Goal: Transaction & Acquisition: Subscribe to service/newsletter

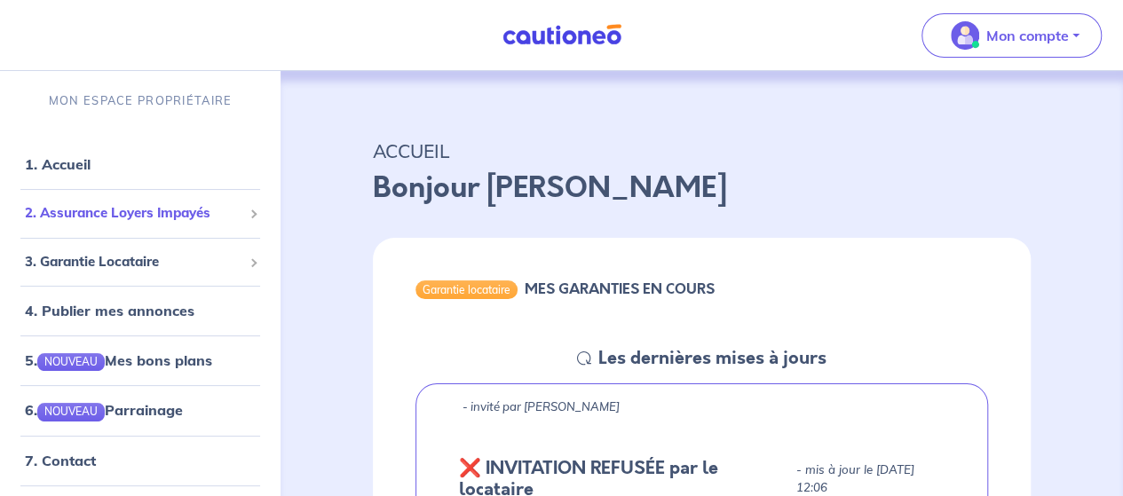
click at [147, 207] on span "2. Assurance Loyers Impayés" at bounding box center [134, 213] width 218 height 20
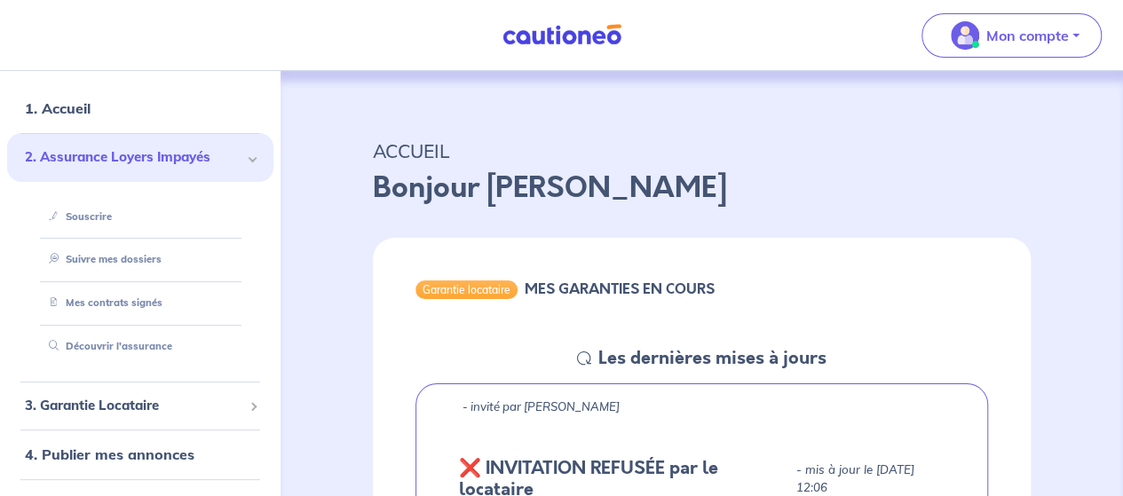
scroll to position [62, 0]
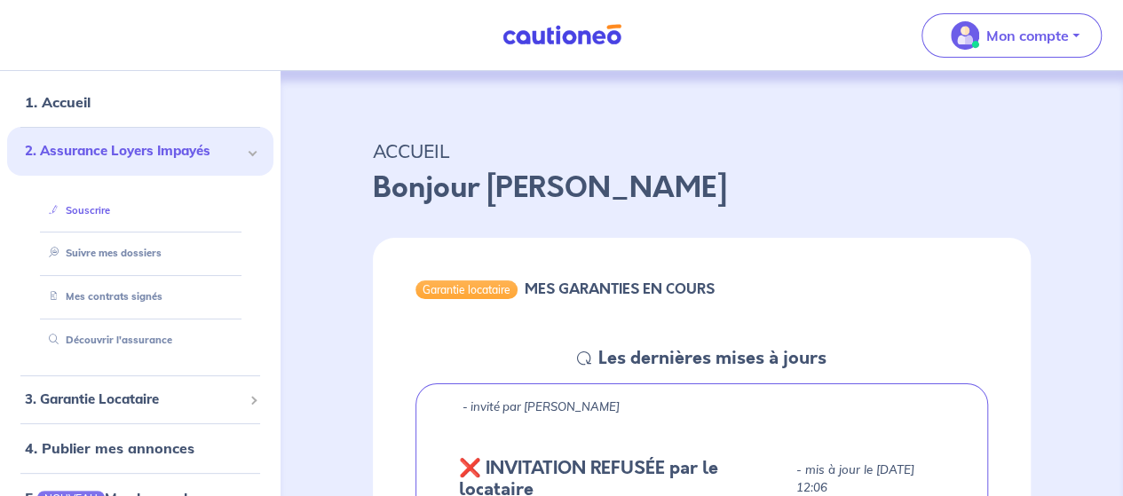
click at [89, 210] on link "Souscrire" at bounding box center [76, 210] width 68 height 12
click at [979, 308] on div "Garantie locataire MES GARANTIES EN COURS" at bounding box center [702, 292] width 658 height 109
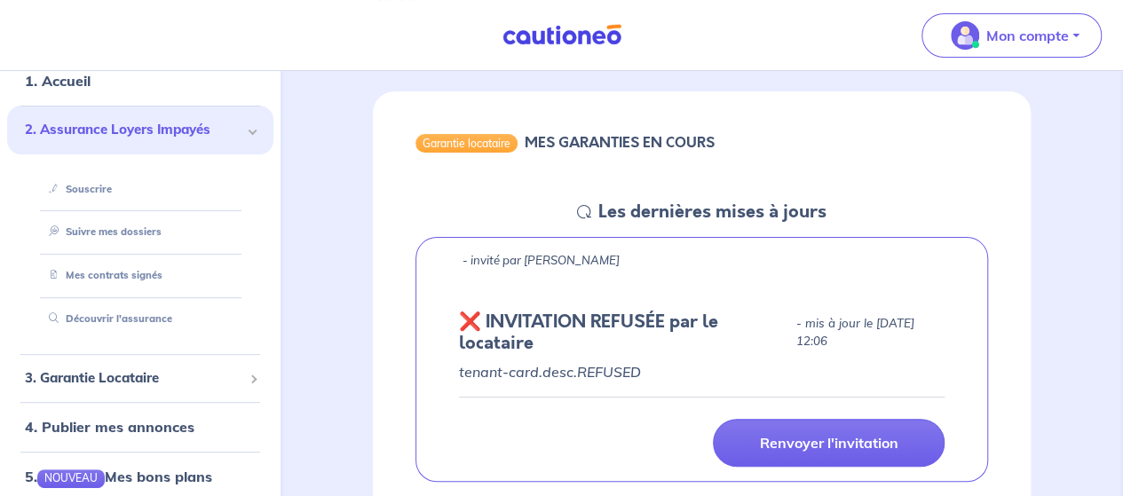
scroll to position [150, 0]
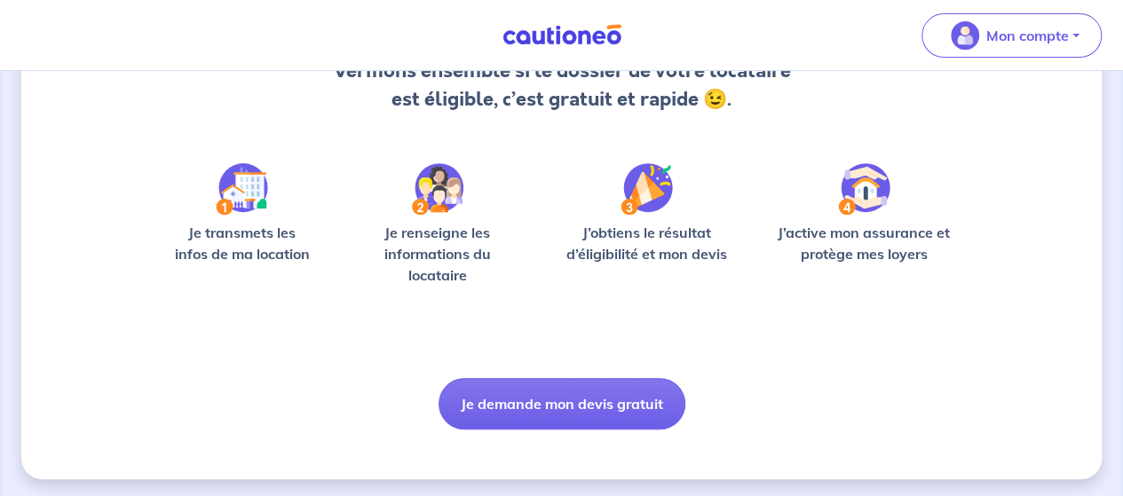
scroll to position [217, 0]
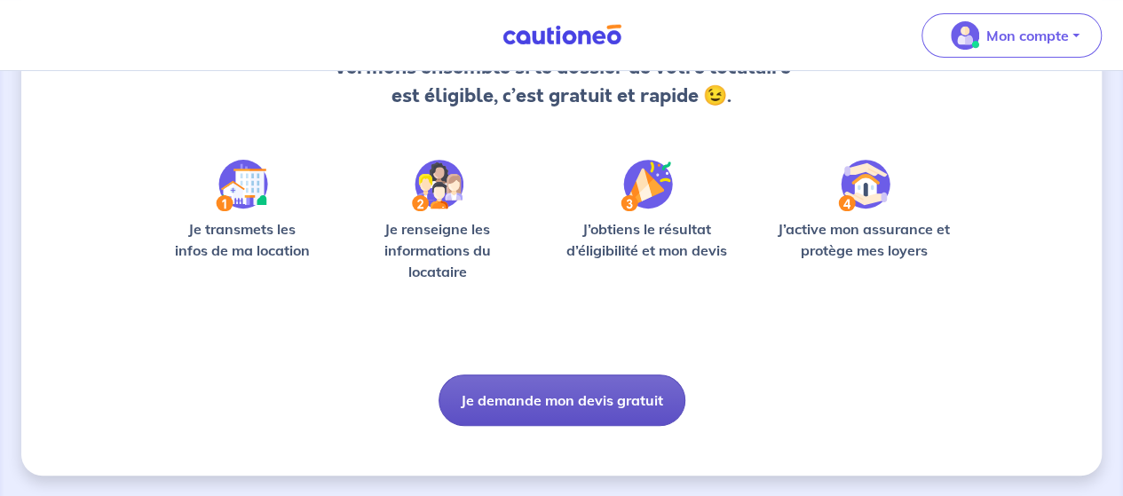
click at [541, 400] on button "Je demande mon devis gratuit" at bounding box center [562, 401] width 247 height 52
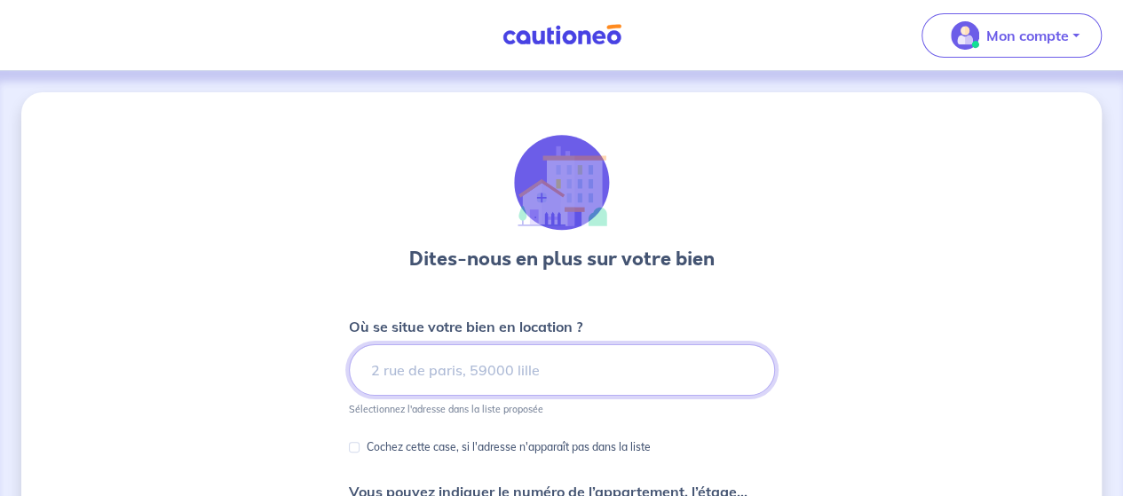
click at [527, 370] on input at bounding box center [562, 371] width 426 height 52
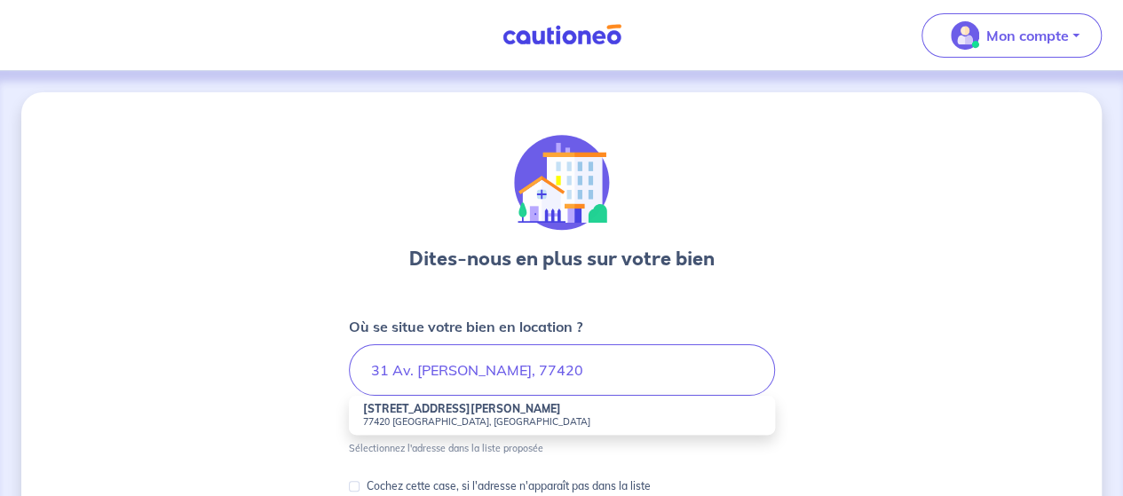
click at [479, 426] on small "77420 Champs-sur-Marne, France" at bounding box center [562, 422] width 398 height 12
type input "31 Avenue André-Marie Ampère, 77420 Champs-sur-Marne, France"
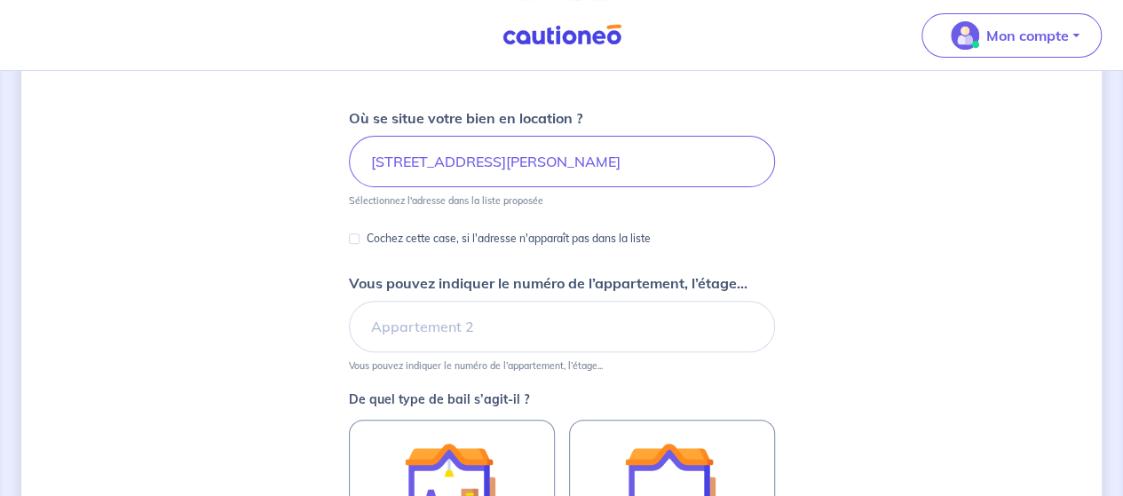
scroll to position [212, 0]
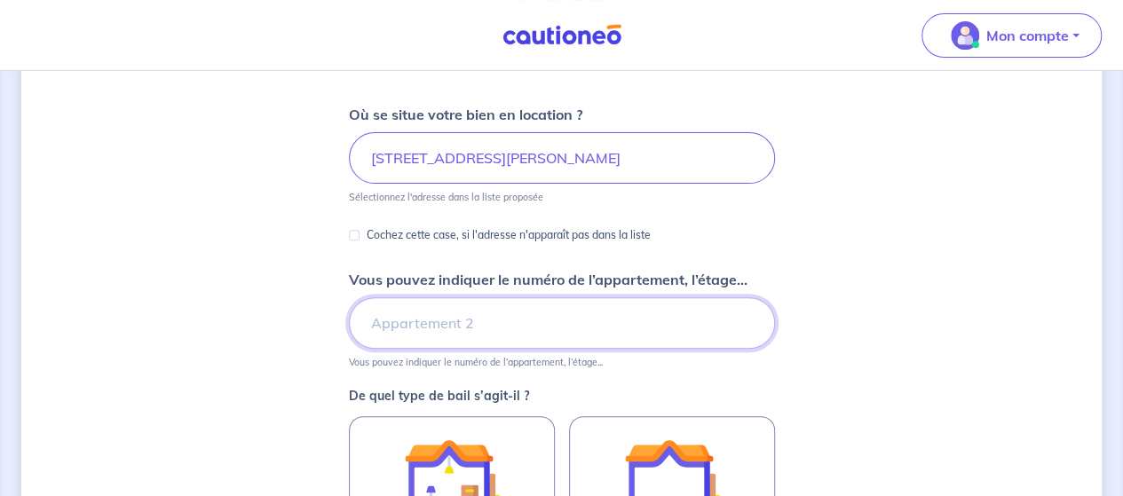
click at [407, 330] on input "Vous pouvez indiquer le numéro de l’appartement, l’étage..." at bounding box center [562, 323] width 426 height 52
click at [438, 322] on input "Vous pouvez indiquer le numéro de l’appartement, l’étage..." at bounding box center [562, 323] width 426 height 52
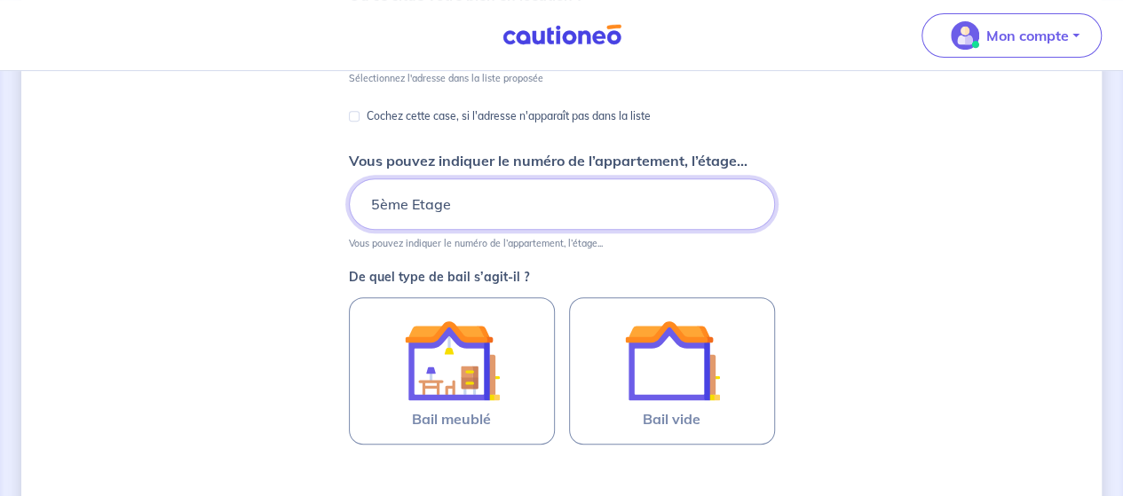
scroll to position [400, 0]
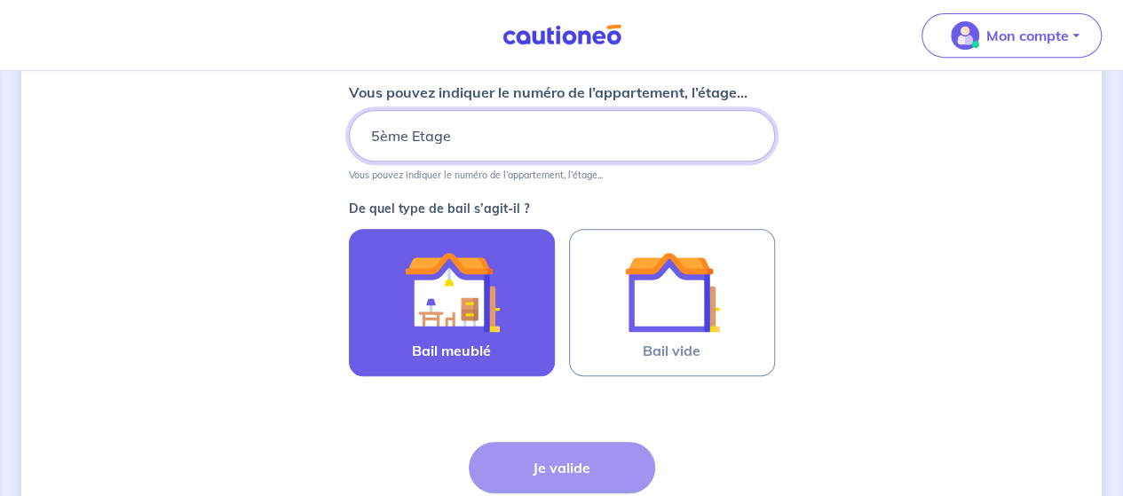
type input "5ème Etage"
click at [485, 314] on img at bounding box center [452, 292] width 96 height 96
click at [0, 0] on input "Bail meublé" at bounding box center [0, 0] width 0 height 0
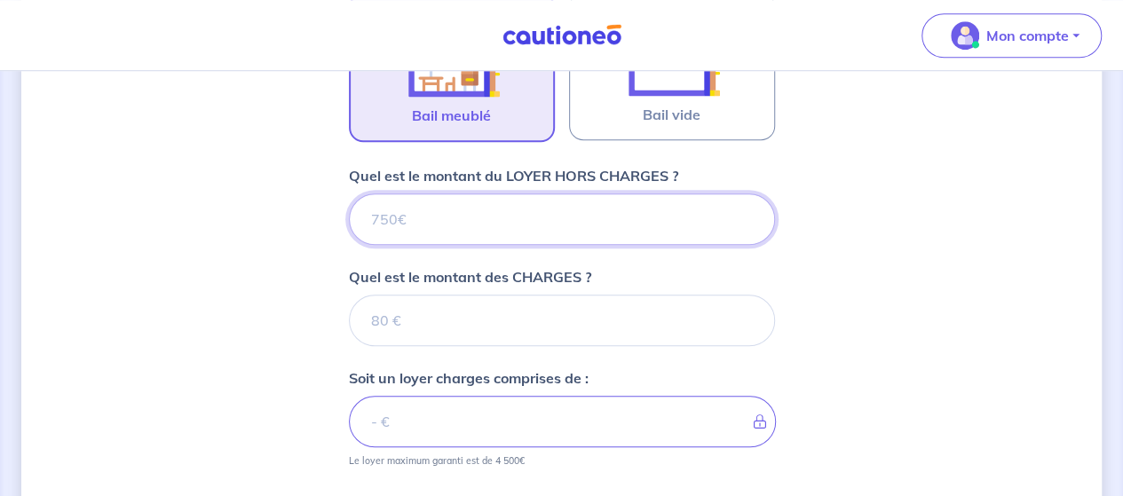
scroll to position [582, 0]
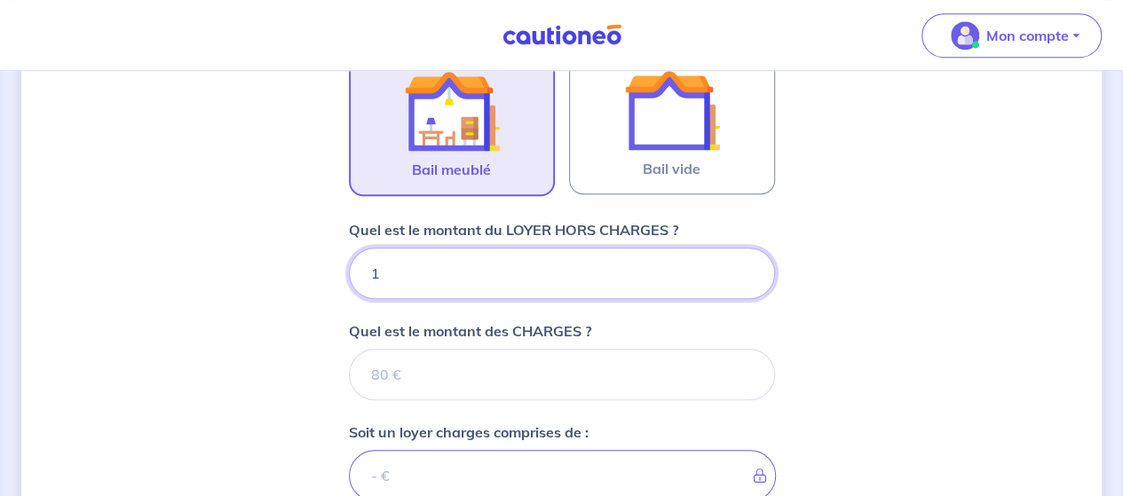
type input "13"
type input "135"
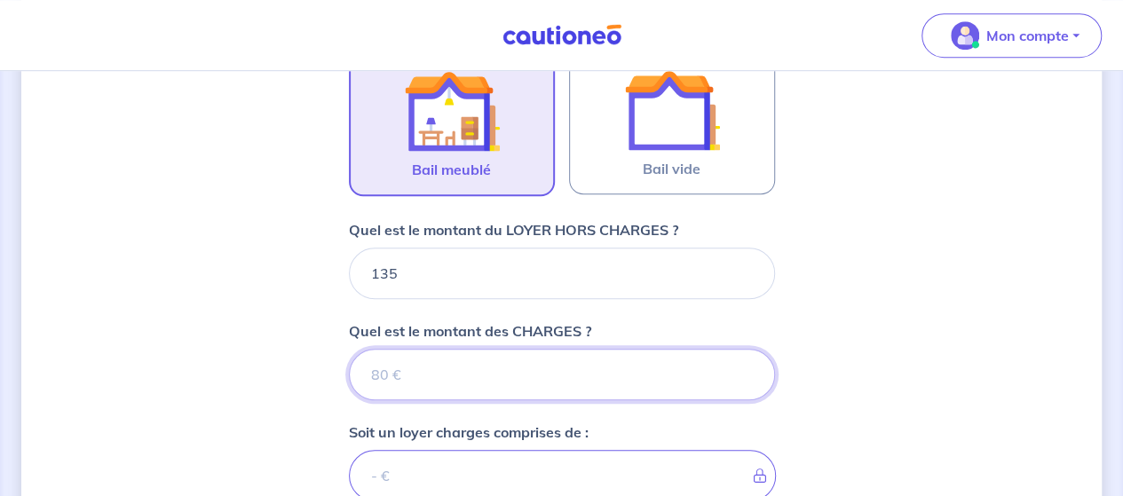
click at [426, 381] on input "Quel est le montant des CHARGES ?" at bounding box center [562, 375] width 426 height 52
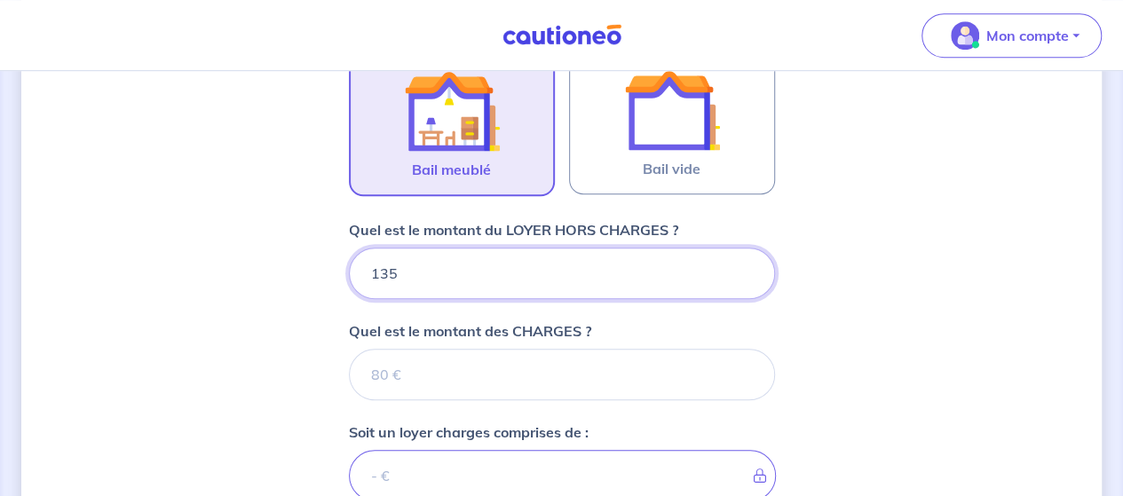
click at [418, 280] on input "135" at bounding box center [562, 274] width 426 height 52
type input "1350"
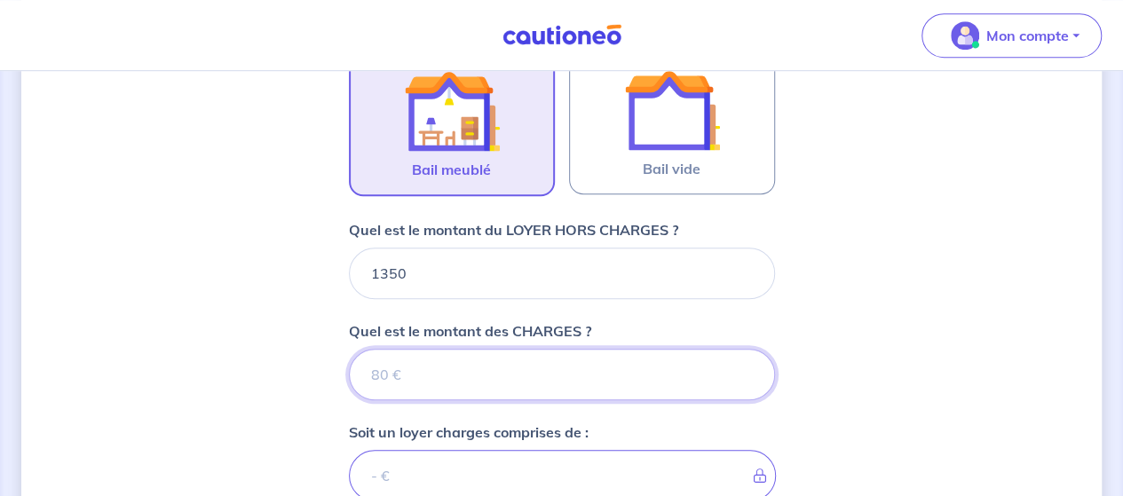
click at [400, 356] on input "Quel est le montant des CHARGES ?" at bounding box center [562, 375] width 426 height 52
click at [424, 380] on input "Quel est le montant des CHARGES ?" at bounding box center [562, 375] width 426 height 52
type input "15"
type input "1365"
type input "150"
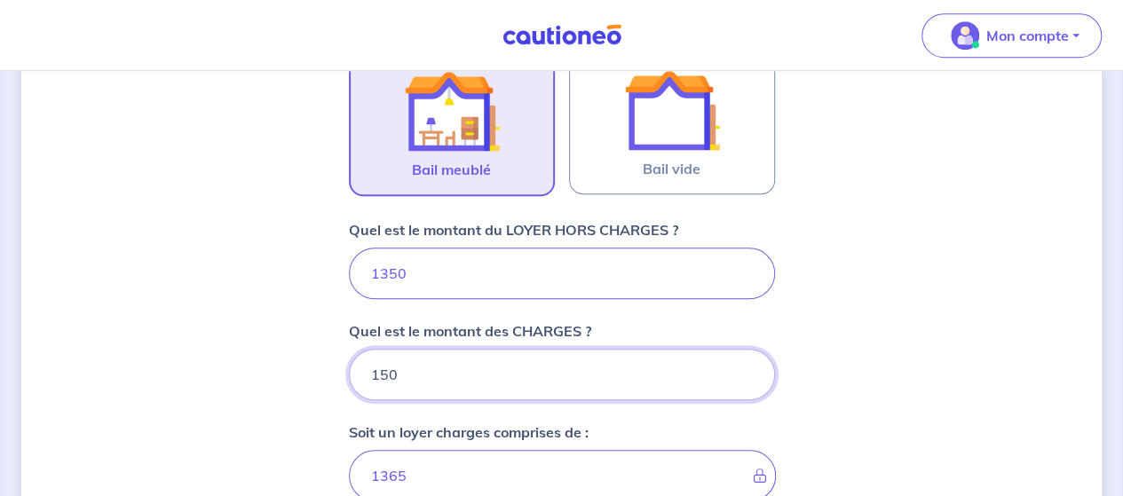
type input "1500"
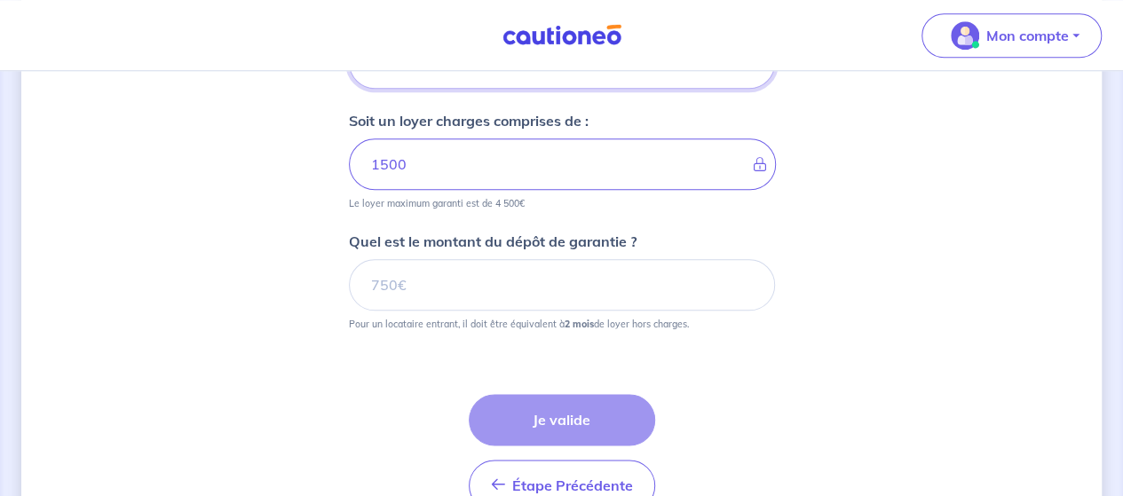
scroll to position [918, 0]
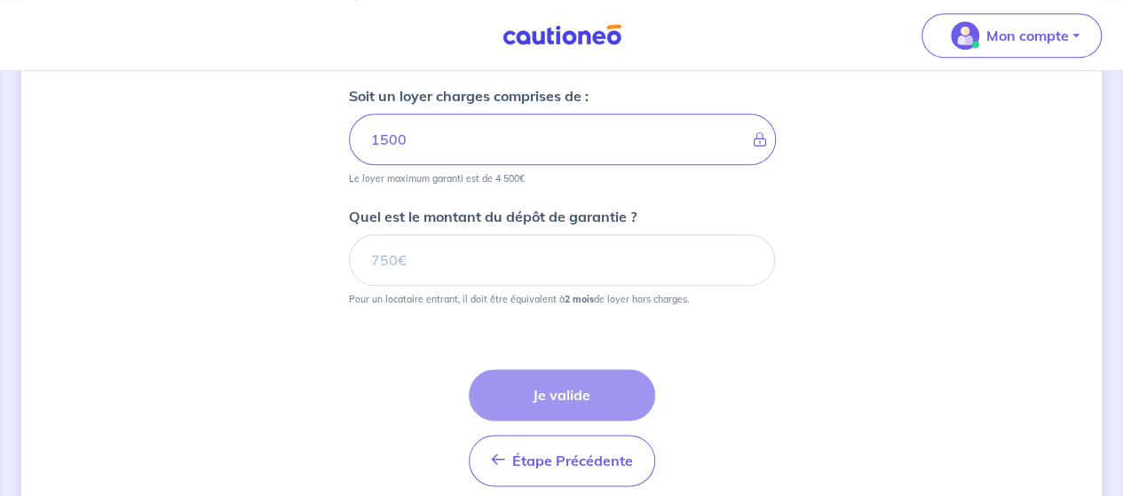
type input "150"
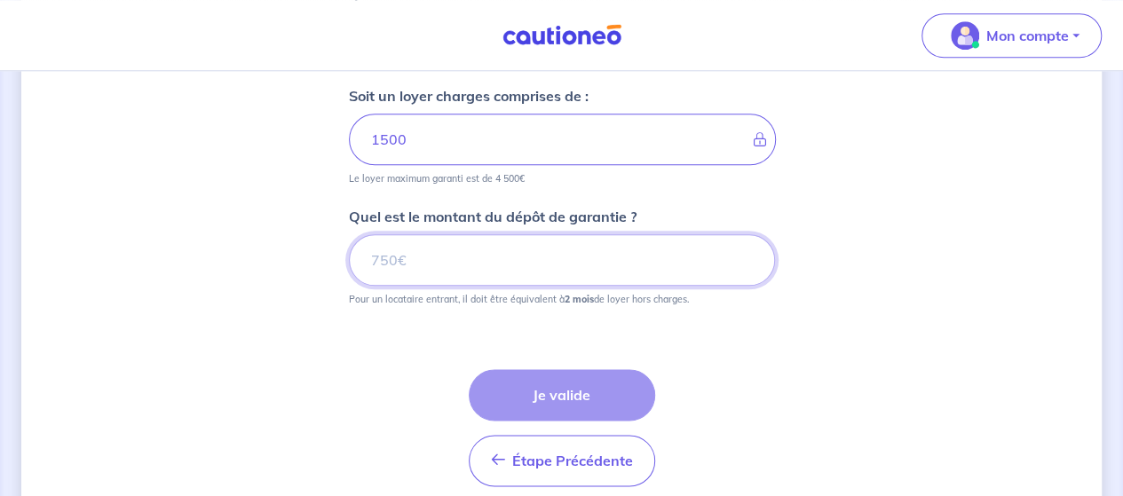
click at [409, 258] on input "Quel est le montant du dépôt de garantie ?" at bounding box center [562, 260] width 426 height 52
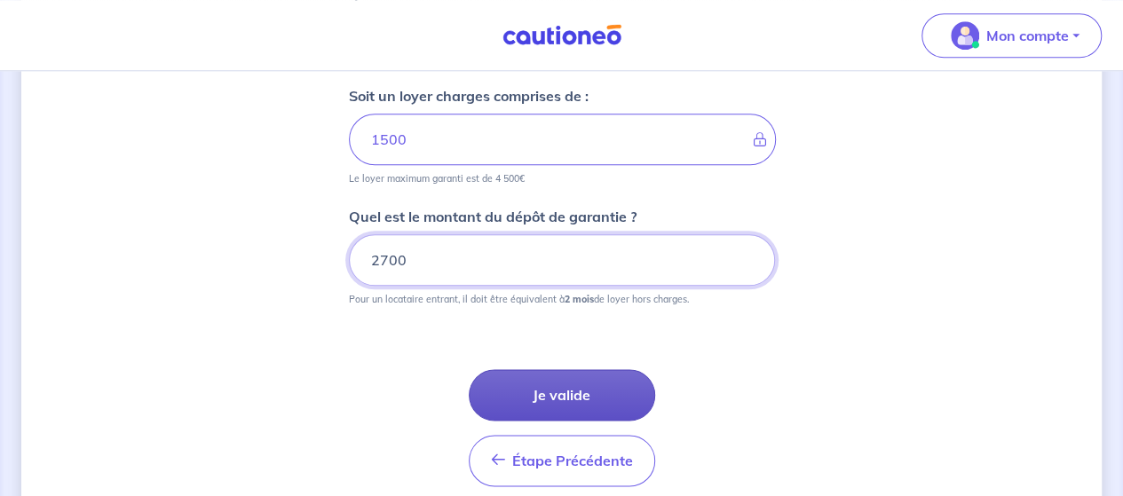
type input "2700"
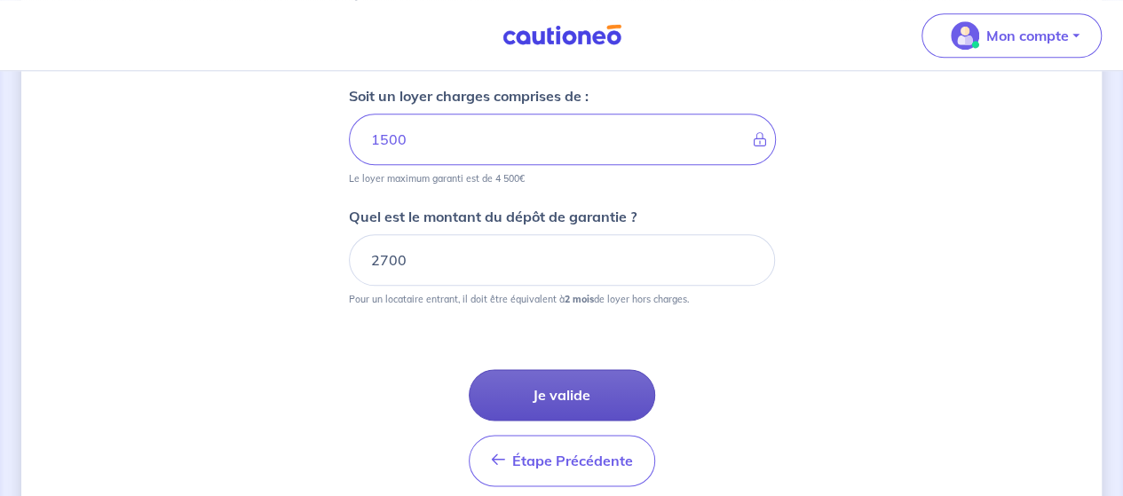
click at [545, 397] on button "Je valide" at bounding box center [562, 395] width 186 height 52
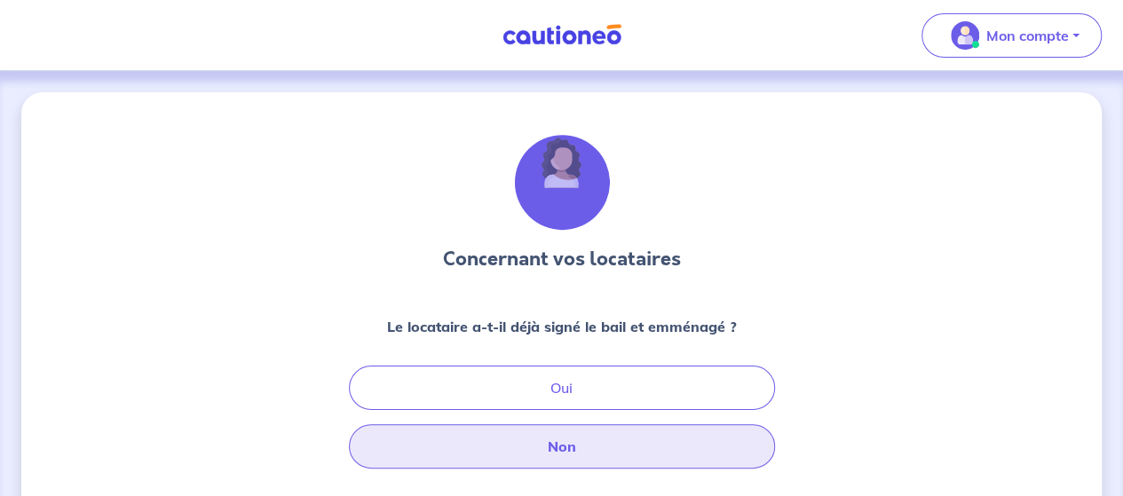
click at [593, 456] on button "Non" at bounding box center [562, 446] width 426 height 44
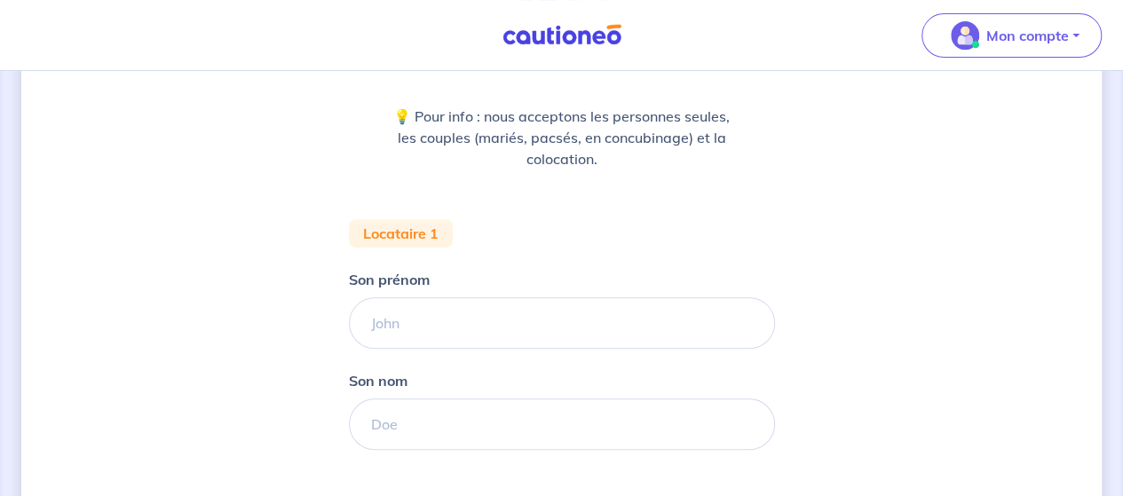
scroll to position [213, 0]
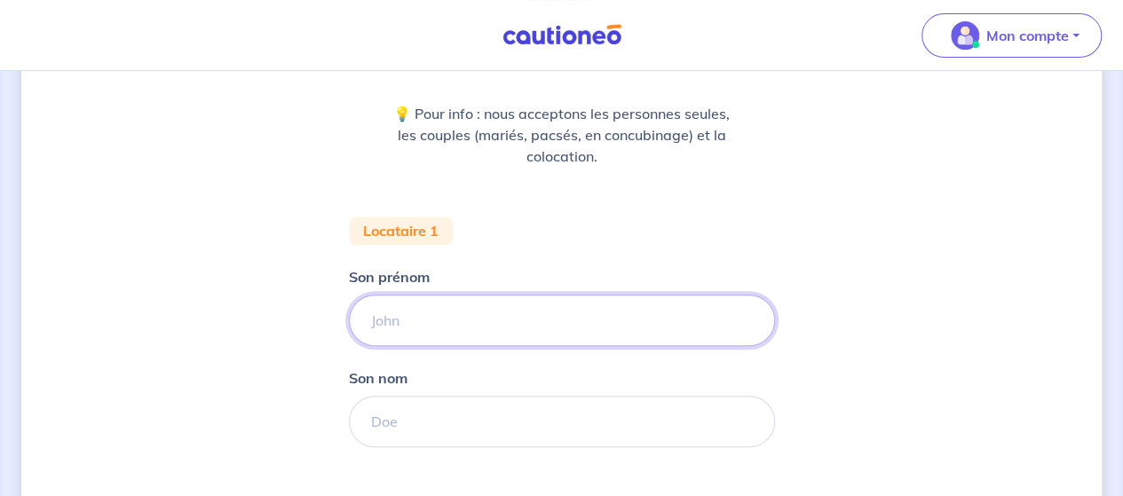
click at [478, 310] on input "Son prénom" at bounding box center [562, 321] width 426 height 52
click at [419, 325] on input "Son prénom" at bounding box center [562, 321] width 426 height 52
type input "YOUSSOUF"
click at [431, 425] on input "Son nom" at bounding box center [562, 422] width 426 height 52
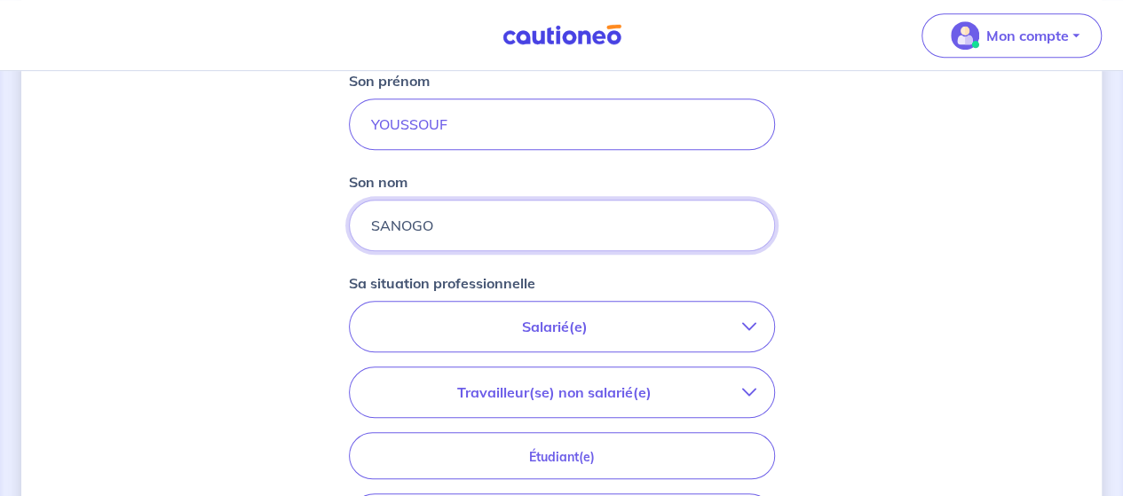
scroll to position [448, 0]
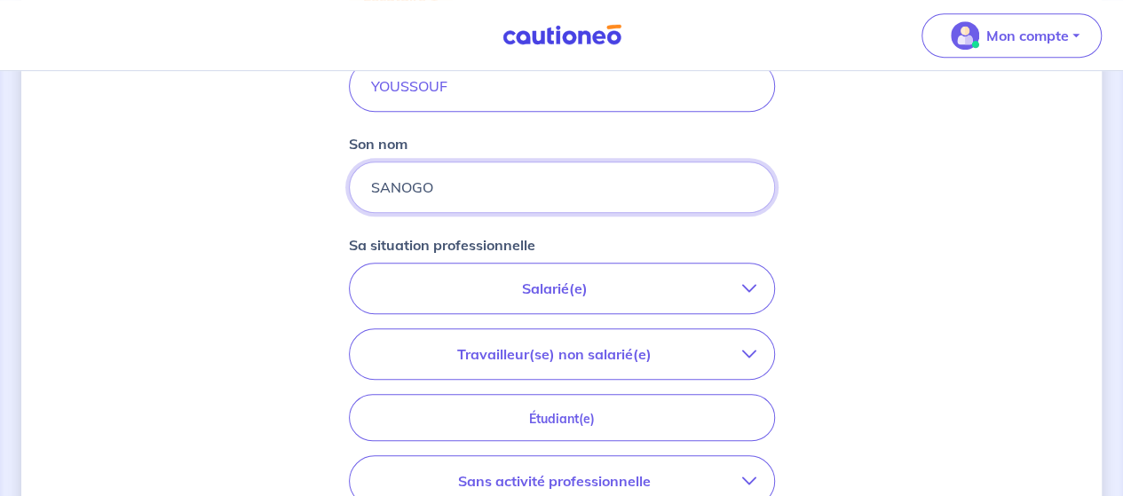
type input "SANOGO"
click at [564, 286] on p "Salarié(e)" at bounding box center [555, 288] width 375 height 21
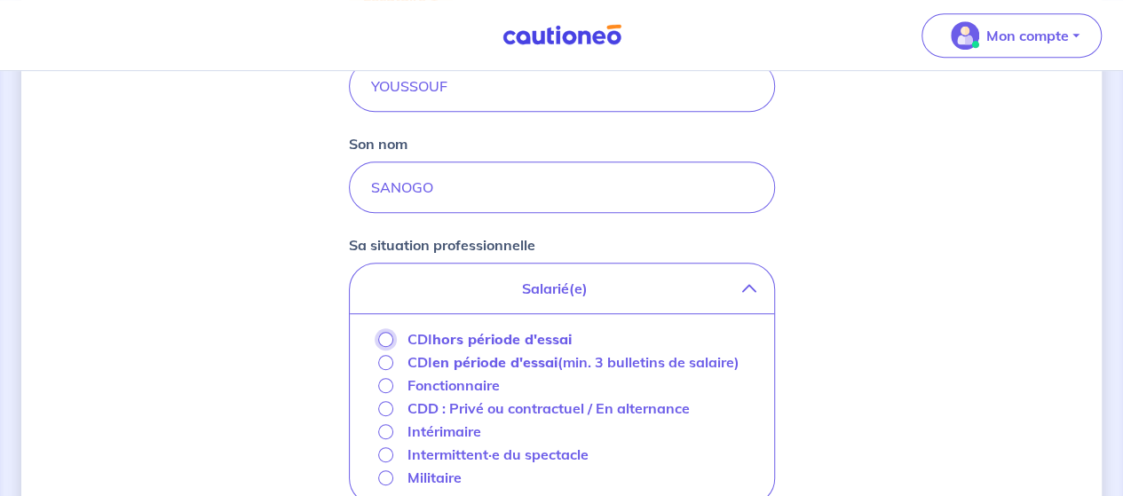
click at [386, 339] on input "CDI hors période d'essai" at bounding box center [385, 339] width 15 height 15
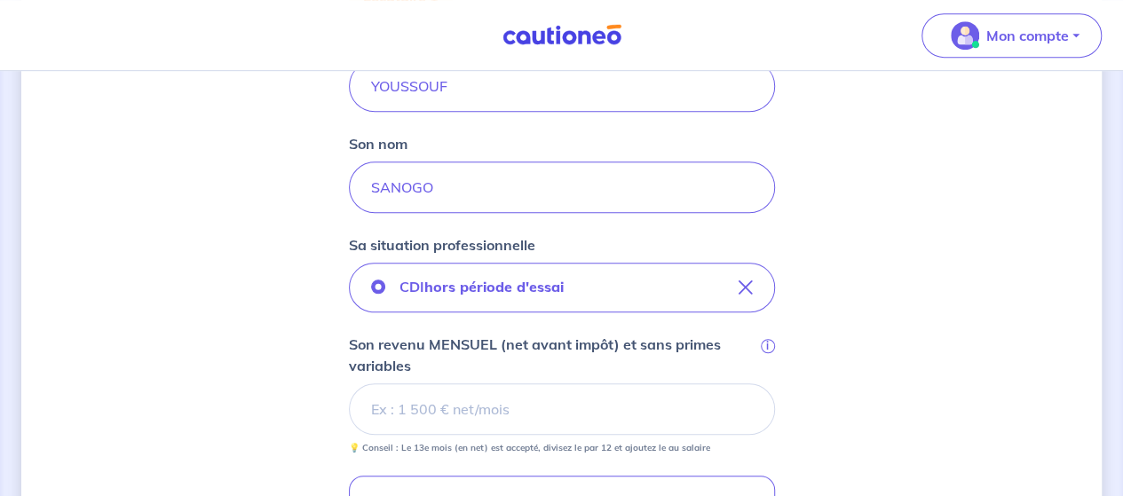
click at [428, 422] on input "Son revenu MENSUEL (net avant impôt) et sans primes variables i" at bounding box center [562, 410] width 426 height 52
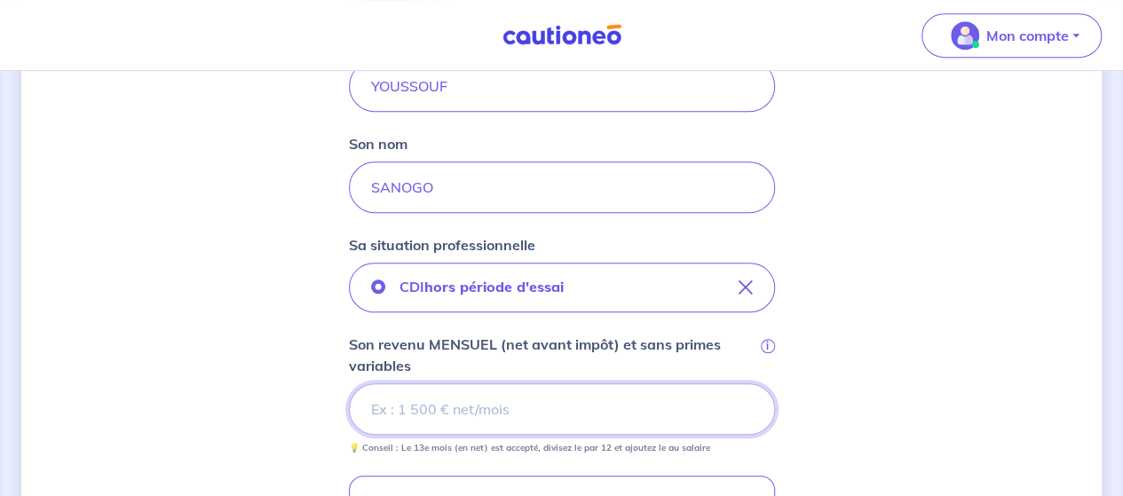
click at [432, 409] on input "Son revenu MENSUEL (net avant impôt) et sans primes variables i" at bounding box center [562, 410] width 426 height 52
click at [408, 406] on input "Son revenu MENSUEL (net avant impôt) et sans primes variables i" at bounding box center [562, 410] width 426 height 52
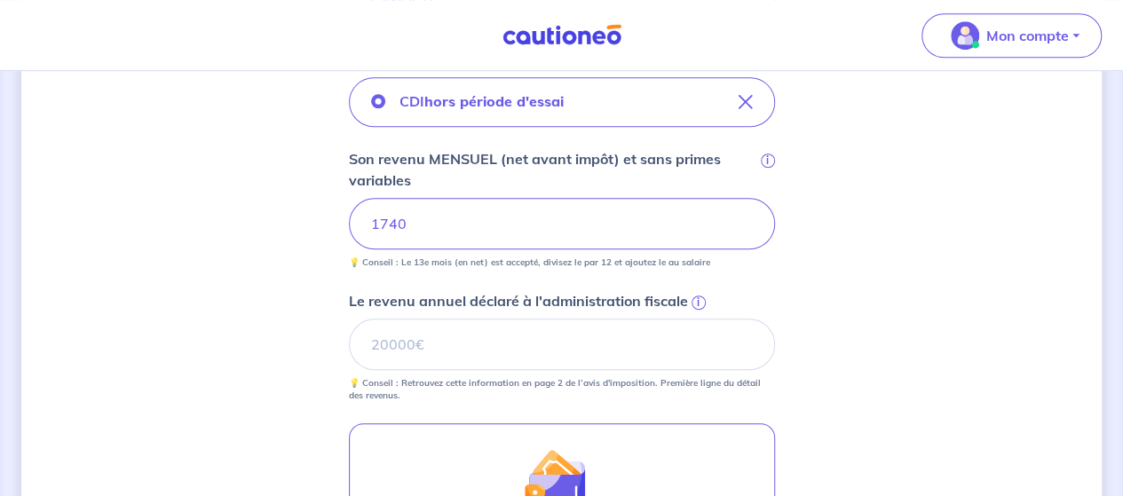
scroll to position [639, 0]
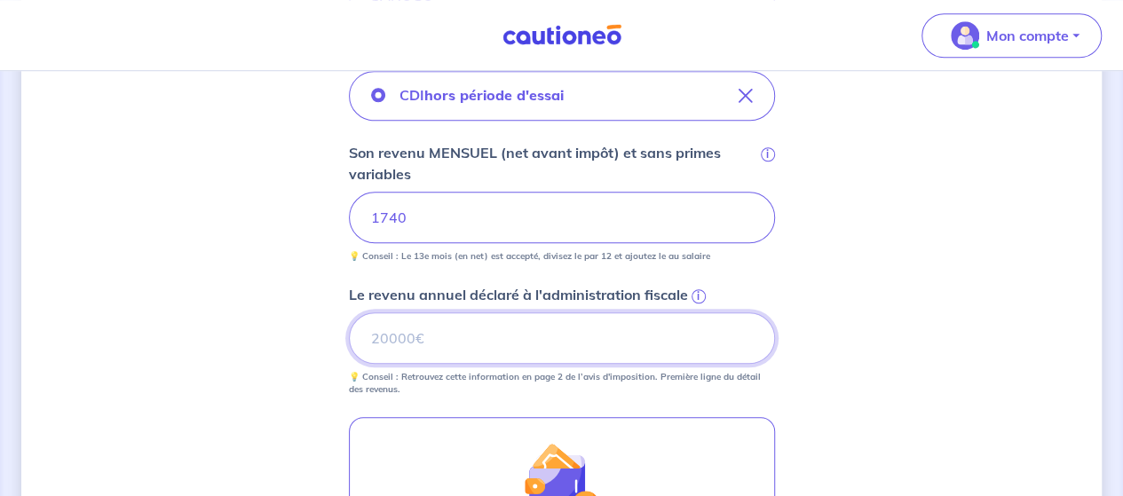
click at [368, 338] on input "Le revenu annuel déclaré à l'administration fiscale i" at bounding box center [562, 339] width 426 height 52
click at [404, 338] on input "Le revenu annuel déclaré à l'administration fiscale i" at bounding box center [562, 339] width 426 height 52
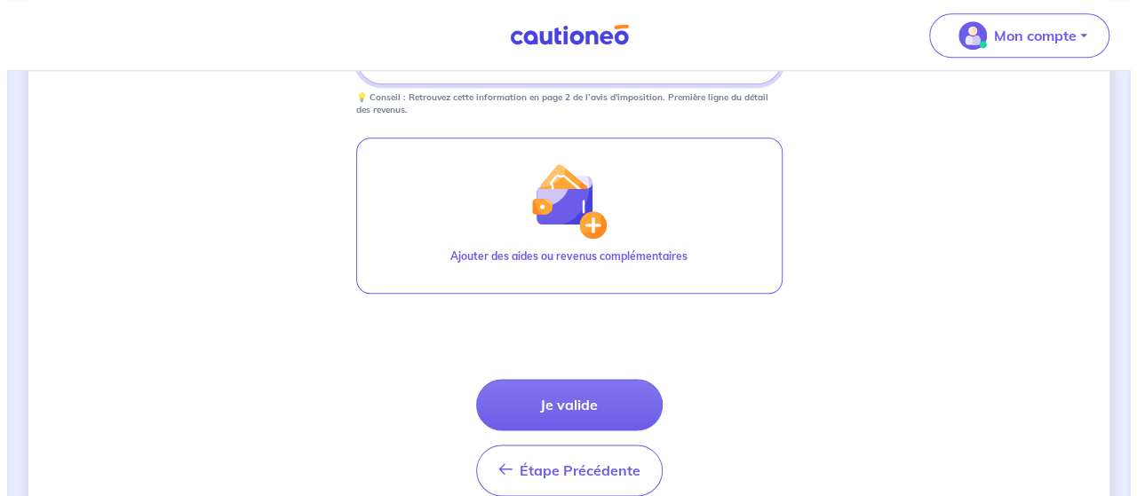
scroll to position [922, 0]
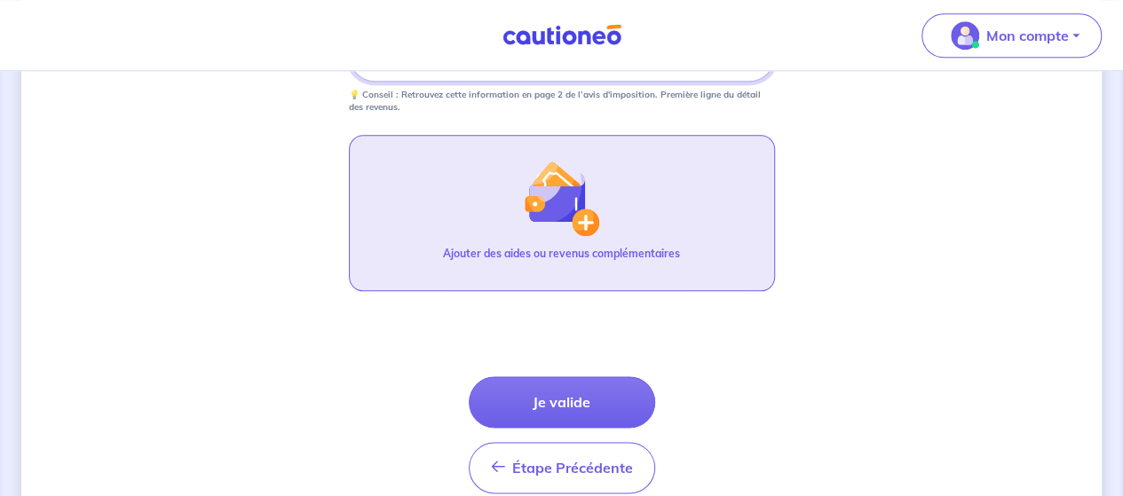
type input "18780"
click at [575, 221] on img "button" at bounding box center [561, 198] width 76 height 76
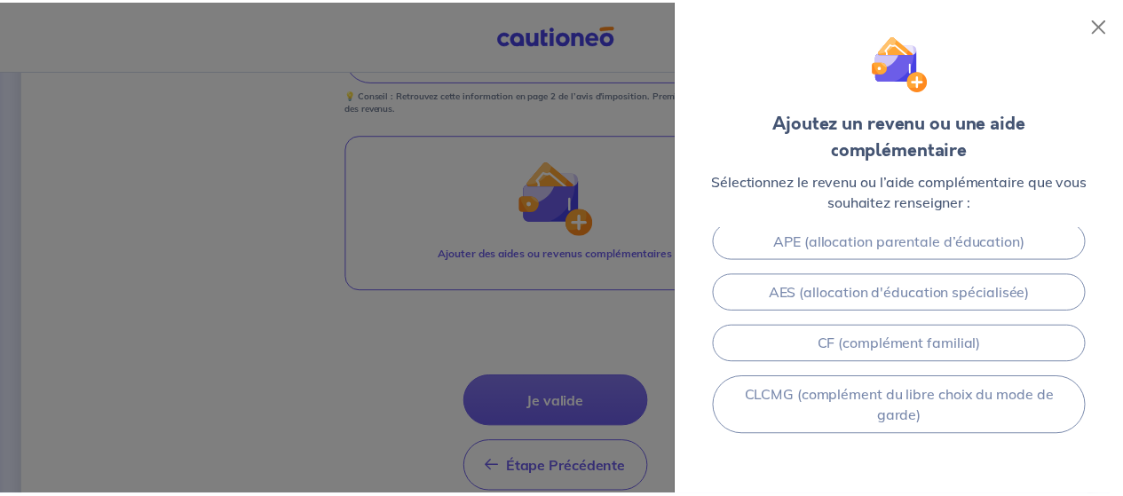
scroll to position [192, 0]
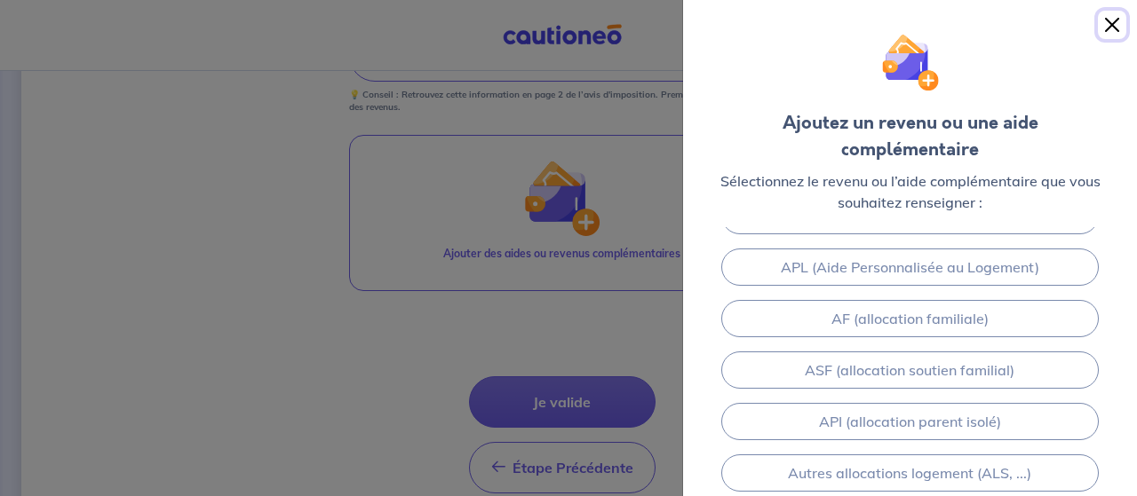
click at [1110, 27] on button "Close" at bounding box center [1112, 25] width 28 height 28
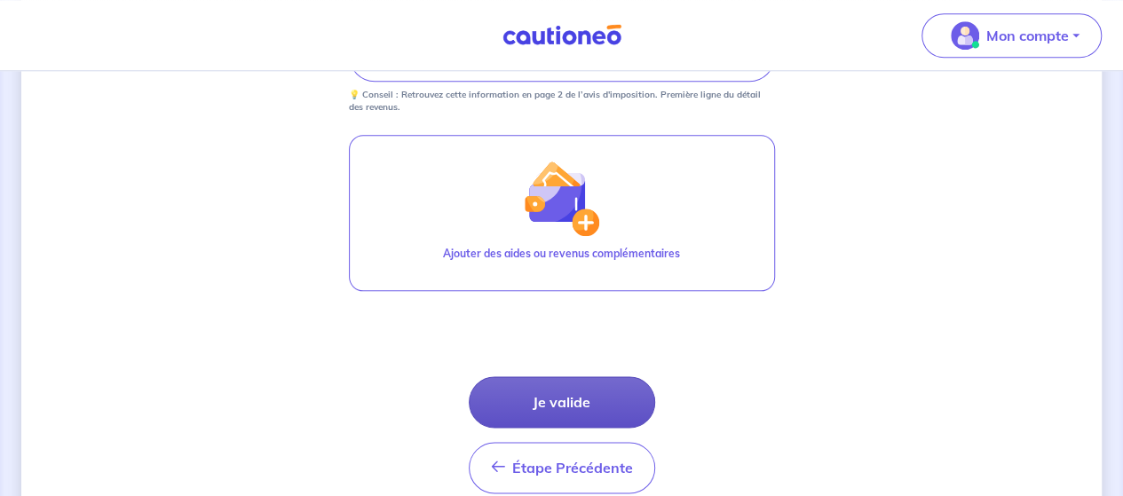
click at [554, 406] on button "Je valide" at bounding box center [562, 402] width 186 height 52
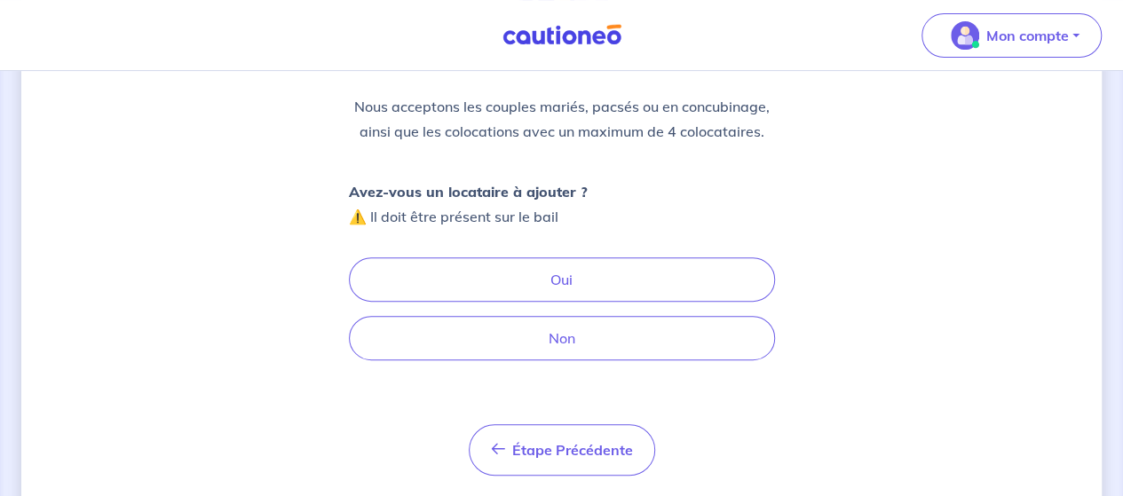
scroll to position [255, 0]
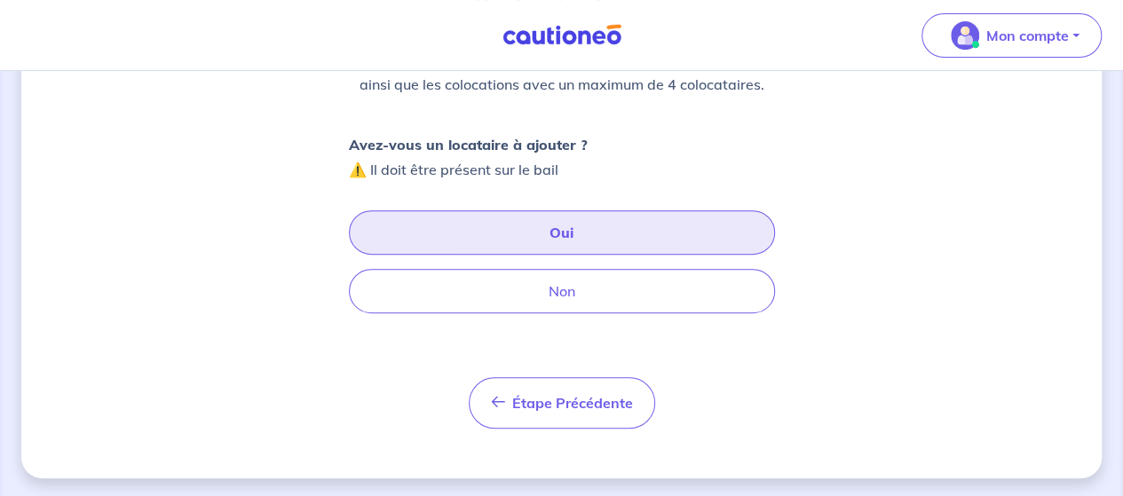
click at [550, 246] on button "Oui" at bounding box center [562, 232] width 426 height 44
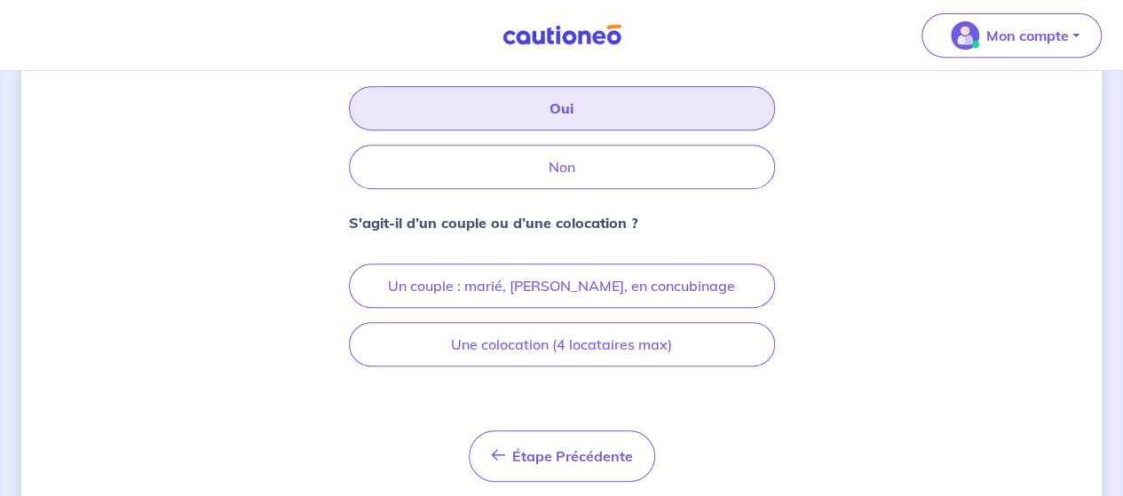
scroll to position [391, 0]
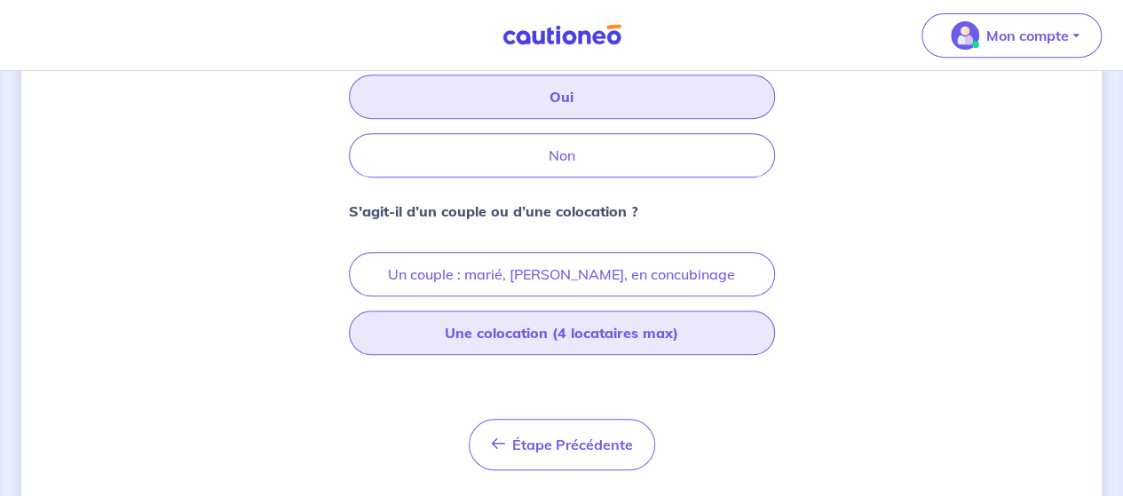
click at [549, 334] on button "Une colocation (4 locataires max)" at bounding box center [562, 333] width 426 height 44
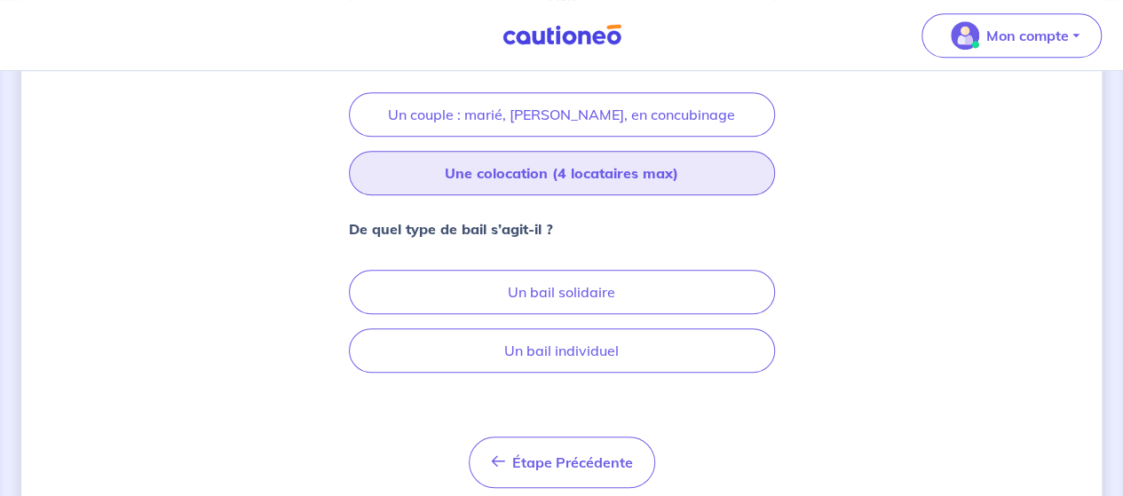
scroll to position [555, 0]
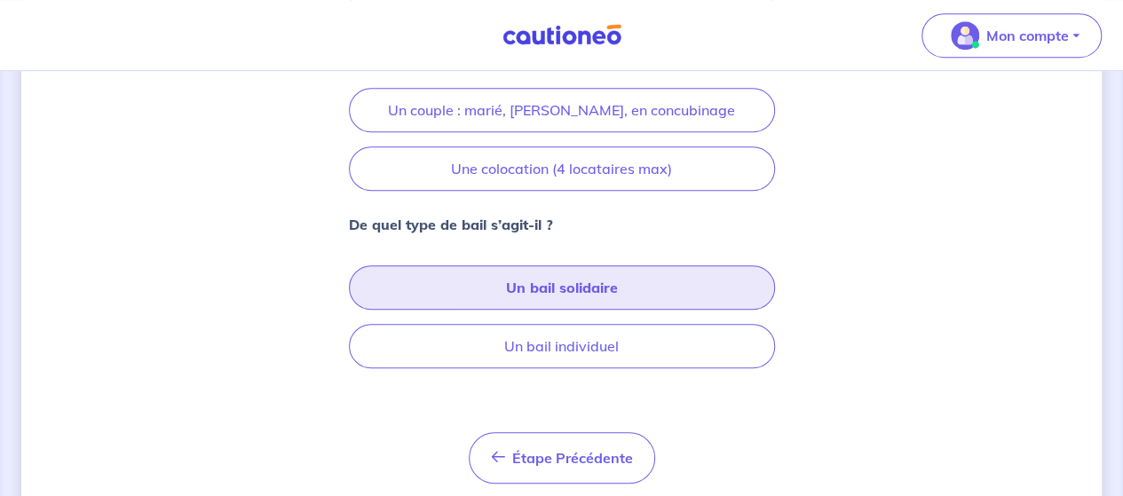
click at [561, 288] on button "Un bail solidaire" at bounding box center [562, 288] width 426 height 44
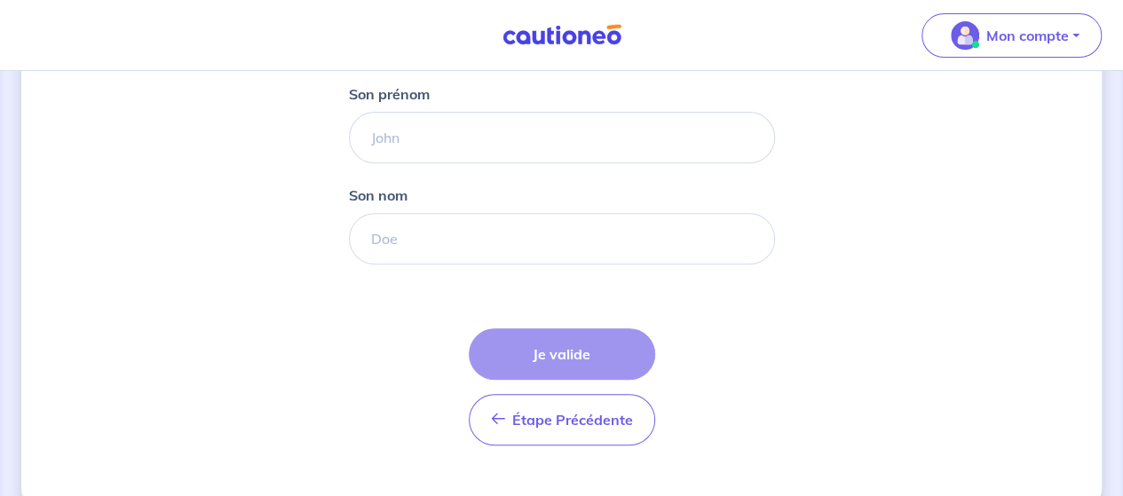
scroll to position [314, 0]
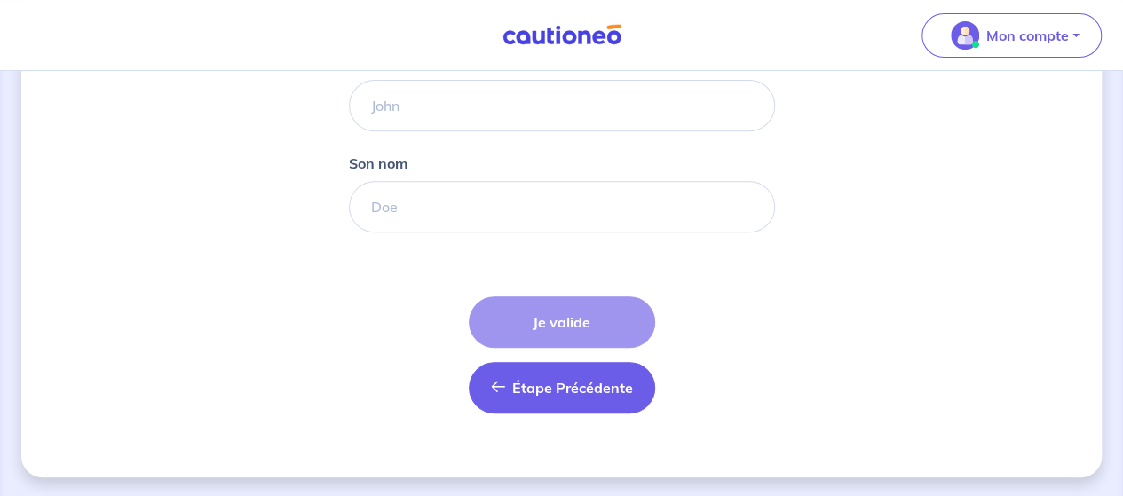
click at [595, 390] on span "Étape Précédente" at bounding box center [572, 388] width 121 height 18
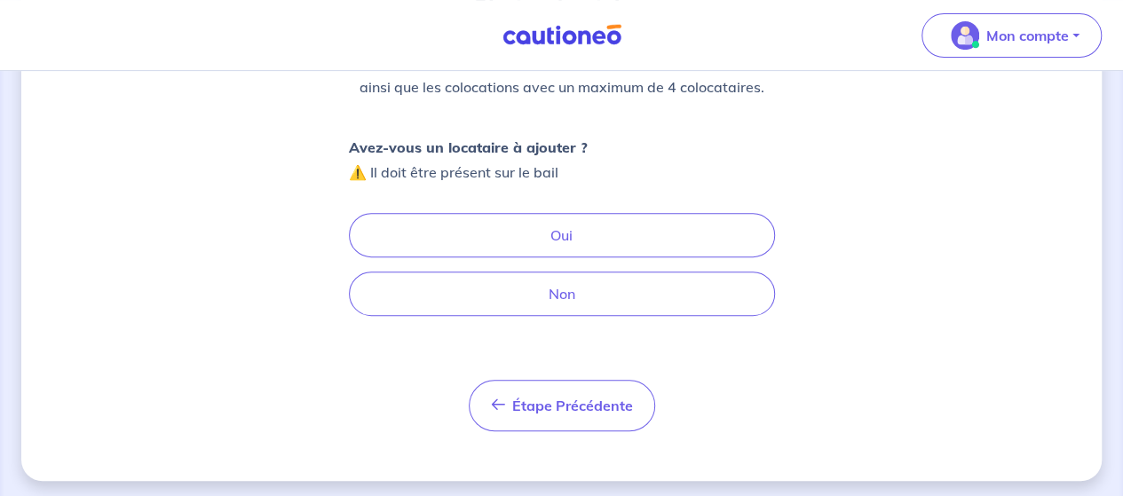
scroll to position [256, 0]
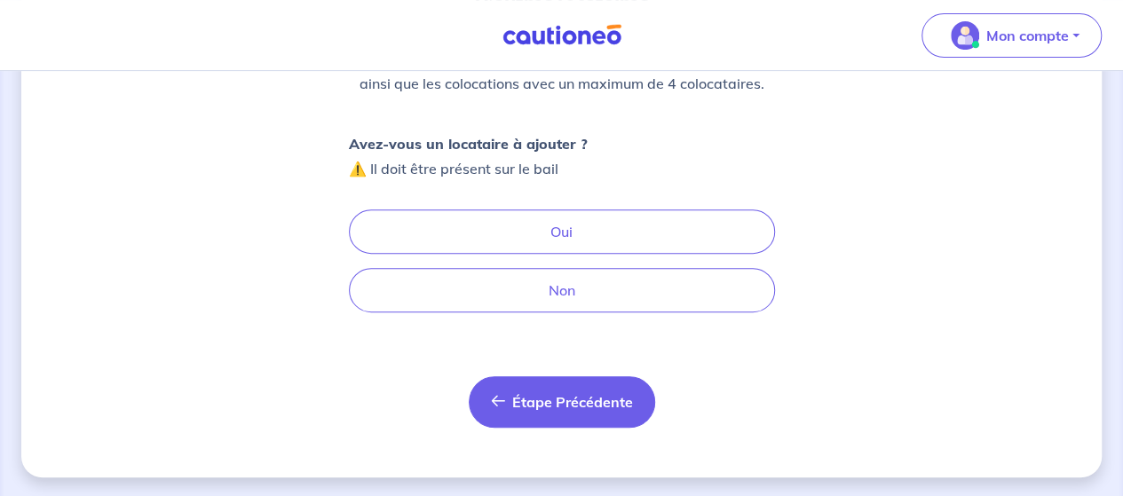
click at [530, 411] on button "Étape Précédente Précédent" at bounding box center [562, 402] width 186 height 52
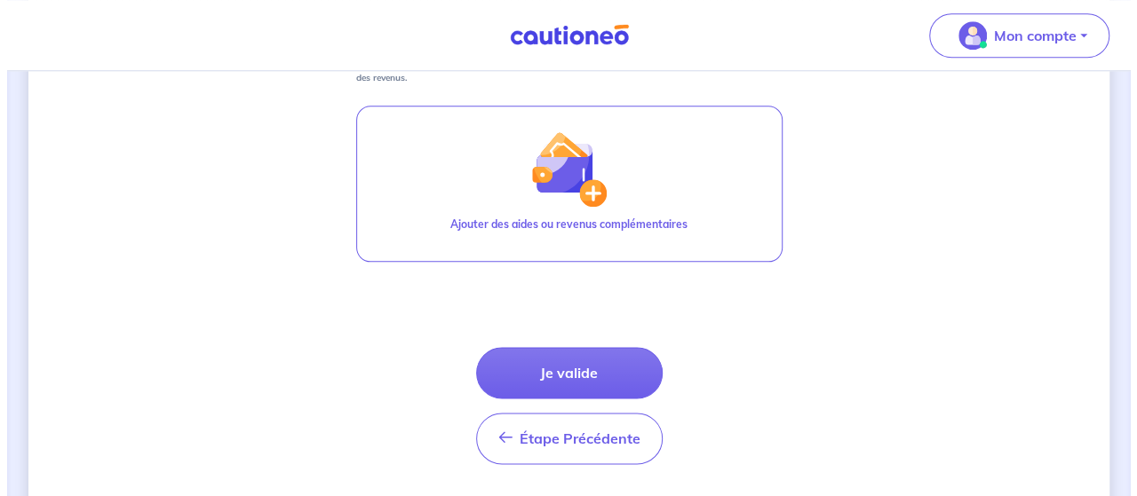
scroll to position [981, 0]
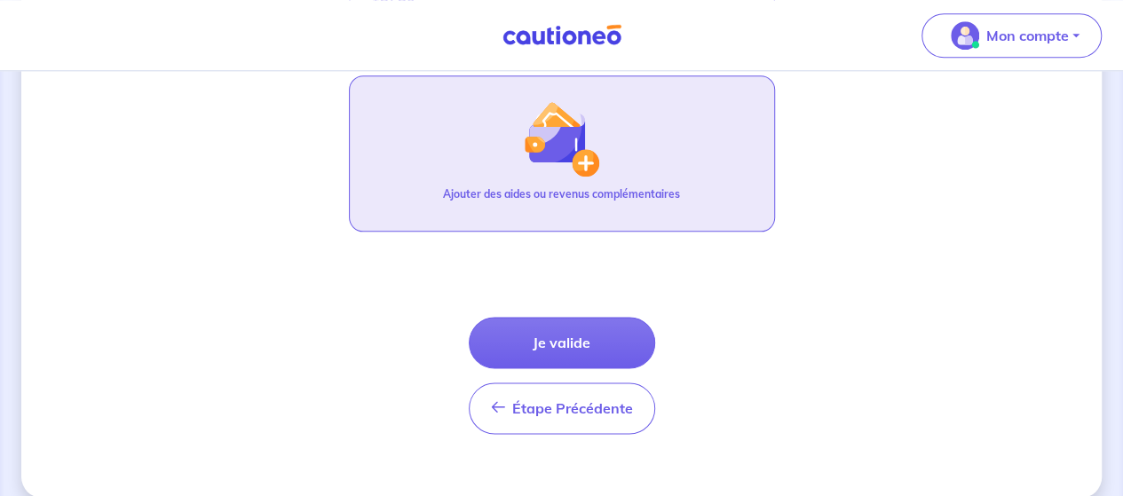
click at [577, 132] on img "button" at bounding box center [561, 138] width 76 height 76
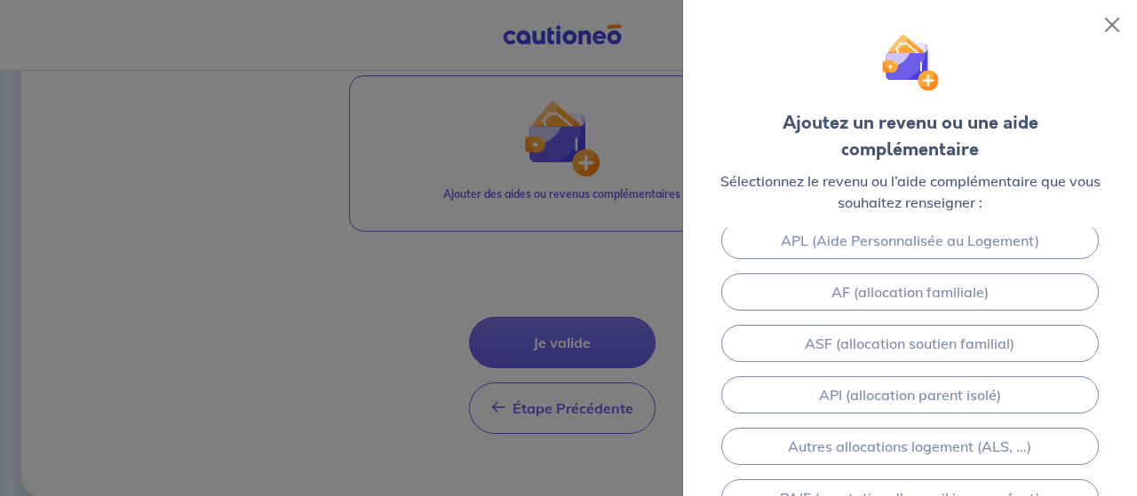
scroll to position [194, 0]
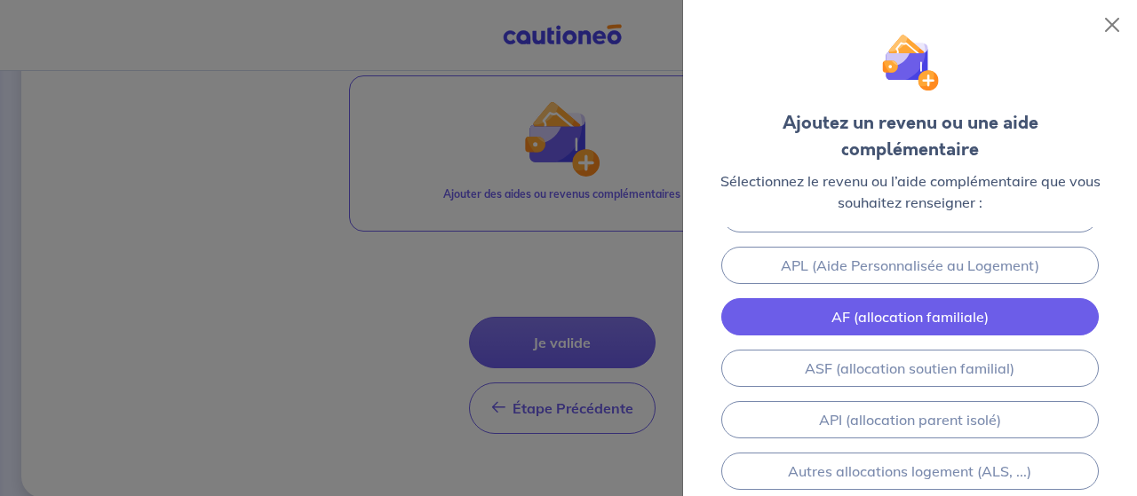
click at [924, 298] on link "AF (allocation familiale)" at bounding box center [910, 316] width 378 height 37
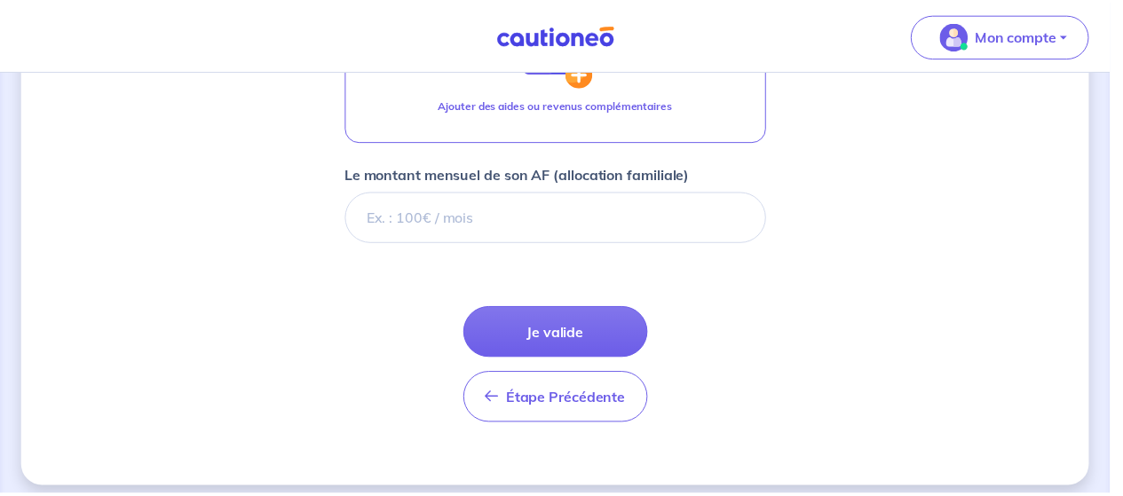
scroll to position [1079, 0]
